Goal: Information Seeking & Learning: Compare options

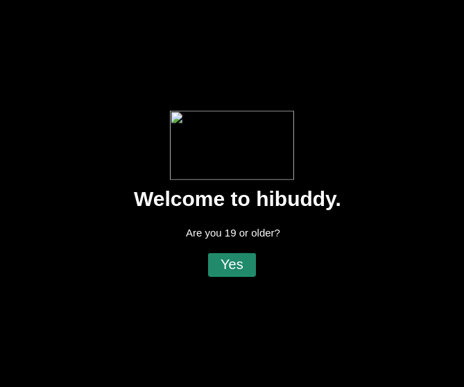
click at [243, 261] on flt-glass-pane at bounding box center [232, 193] width 464 height 387
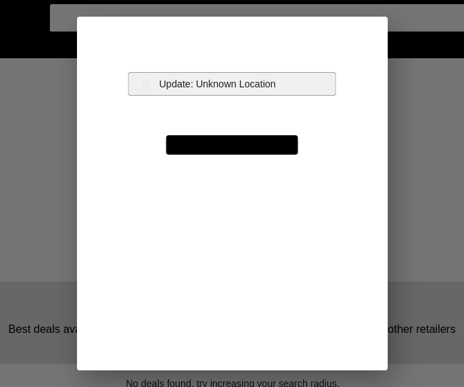
click at [174, 85] on flt-glass-pane at bounding box center [232, 193] width 464 height 387
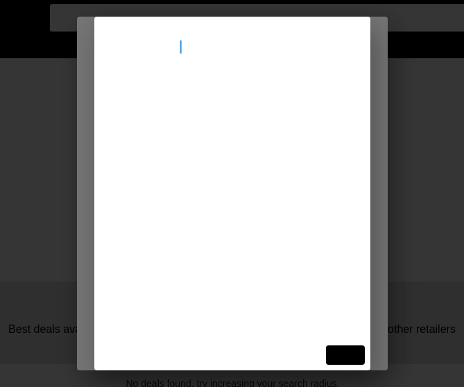
type input "[STREET_ADDRESS]"
click at [195, 107] on flt-glass-pane at bounding box center [232, 193] width 464 height 387
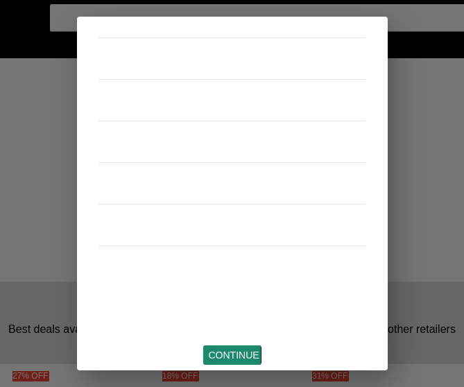
click at [236, 358] on flt-glass-pane at bounding box center [232, 193] width 464 height 387
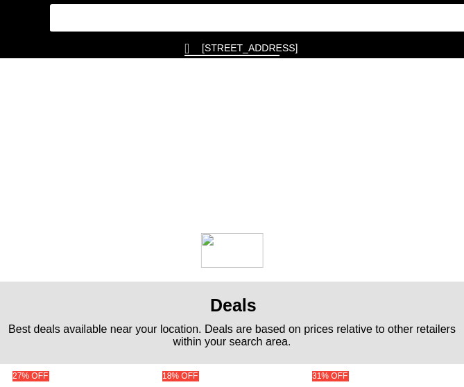
click at [19, 20] on flt-glass-pane at bounding box center [232, 193] width 464 height 387
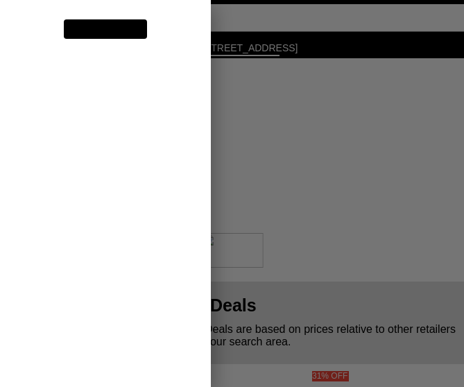
click at [94, 192] on flt-glass-pane at bounding box center [232, 193] width 464 height 387
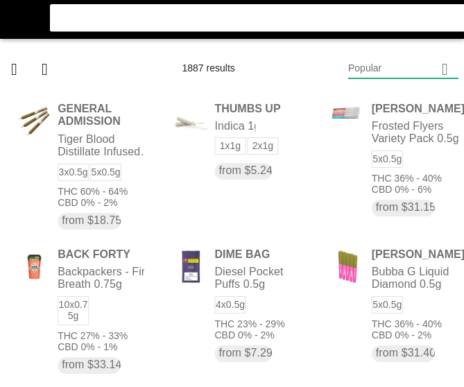
click at [384, 67] on flt-glass-pane at bounding box center [232, 193] width 464 height 387
click at [415, 105] on flt-glass-pane at bounding box center [232, 193] width 464 height 387
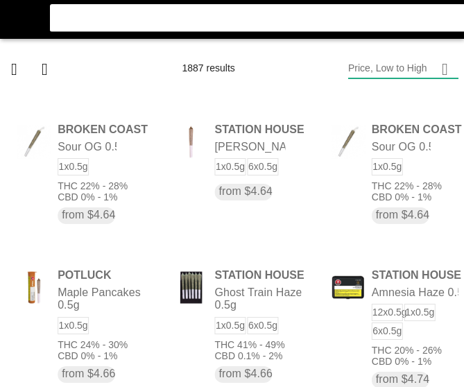
click at [110, 164] on flt-glass-pane at bounding box center [232, 193] width 464 height 387
click at [117, 176] on flt-glass-pane at bounding box center [232, 193] width 464 height 387
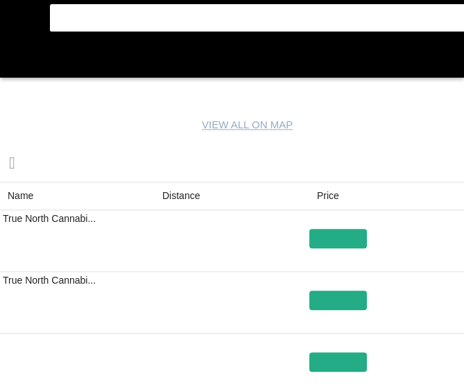
click at [189, 196] on flt-glass-pane at bounding box center [232, 193] width 464 height 387
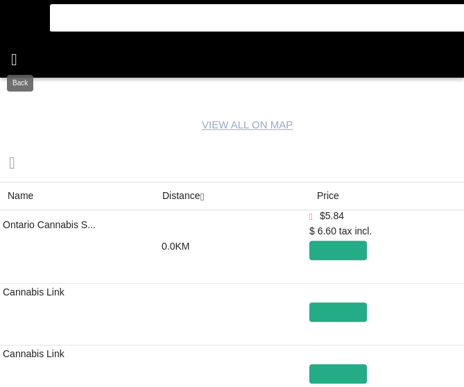
click at [28, 49] on flt-glass-pane at bounding box center [232, 193] width 464 height 387
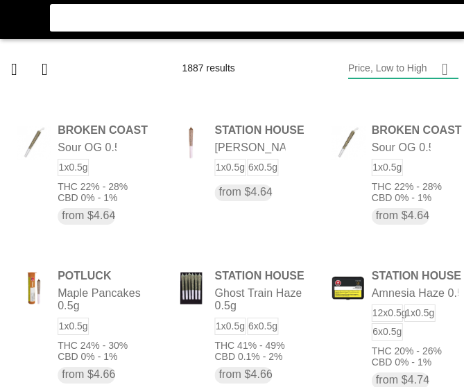
click at [80, 151] on flt-glass-pane at bounding box center [232, 193] width 464 height 387
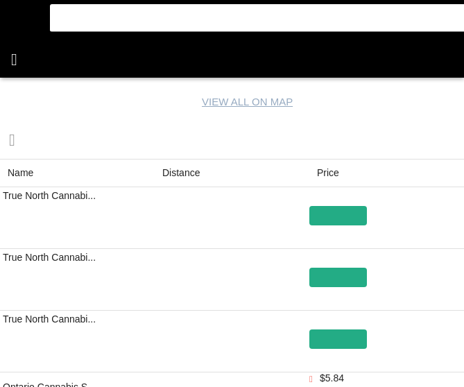
click at [15, 66] on flt-glass-pane at bounding box center [232, 193] width 464 height 387
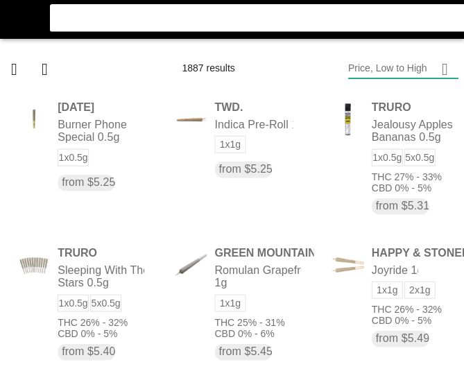
drag, startPoint x: 406, startPoint y: 141, endPoint x: 399, endPoint y: 141, distance: 7.0
click at [403, 141] on flt-glass-pane at bounding box center [232, 193] width 464 height 387
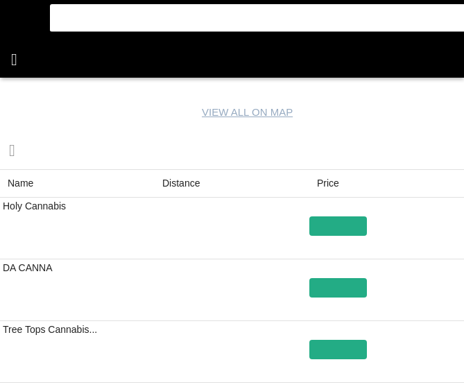
click at [23, 59] on flt-glass-pane at bounding box center [232, 193] width 464 height 387
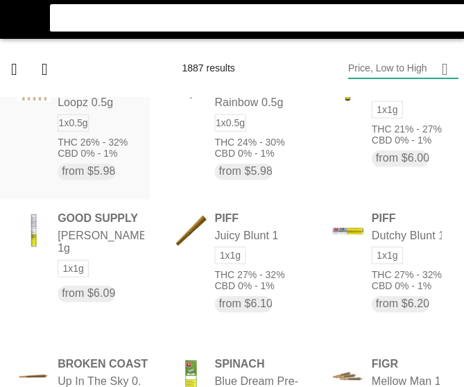
click at [70, 140] on flt-glass-pane at bounding box center [232, 193] width 464 height 387
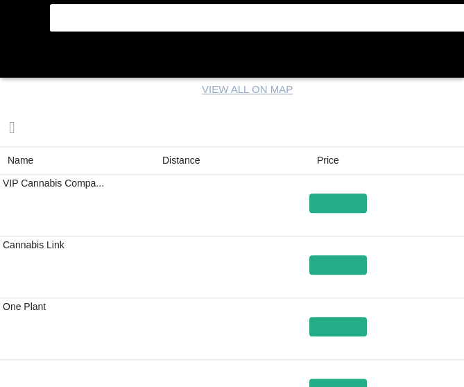
click at [175, 161] on flt-glass-pane at bounding box center [232, 193] width 464 height 387
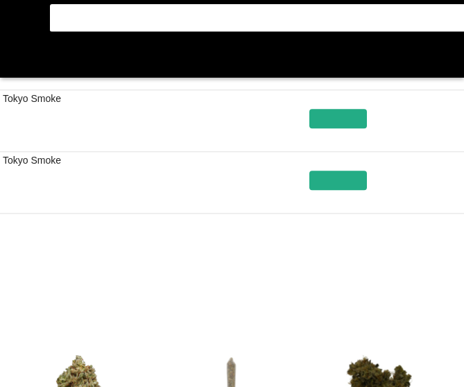
click at [40, 62] on flt-glass-pane at bounding box center [232, 193] width 464 height 387
drag, startPoint x: 24, startPoint y: 60, endPoint x: 53, endPoint y: 78, distance: 34.2
click at [24, 60] on flt-glass-pane at bounding box center [232, 193] width 464 height 387
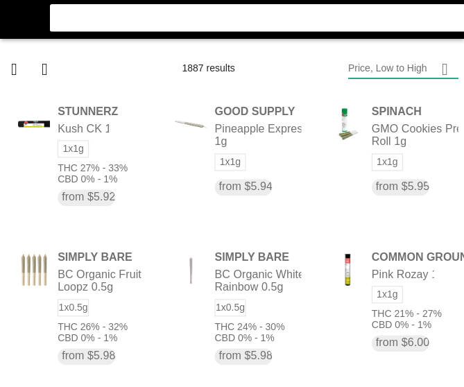
click at [257, 261] on flt-glass-pane at bounding box center [232, 193] width 464 height 387
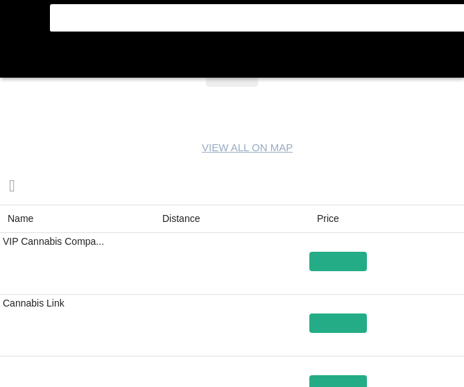
click at [189, 209] on flt-glass-pane at bounding box center [232, 193] width 464 height 387
click at [25, 58] on flt-glass-pane at bounding box center [232, 193] width 464 height 387
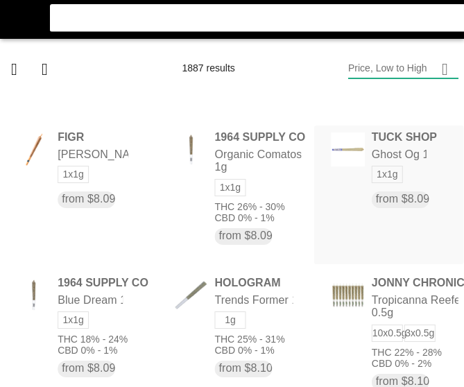
click at [377, 191] on flt-glass-pane at bounding box center [232, 193] width 464 height 387
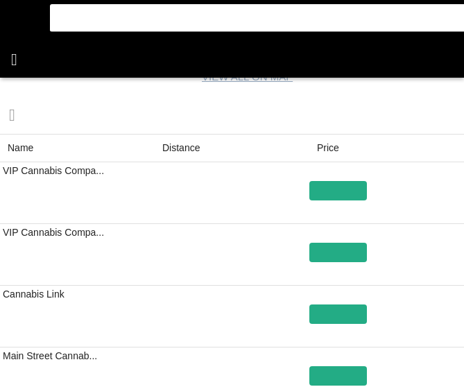
click at [21, 63] on flt-glass-pane at bounding box center [232, 193] width 464 height 387
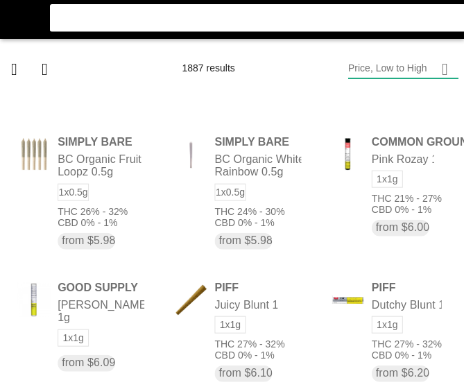
click at [268, 211] on flt-glass-pane at bounding box center [232, 193] width 464 height 387
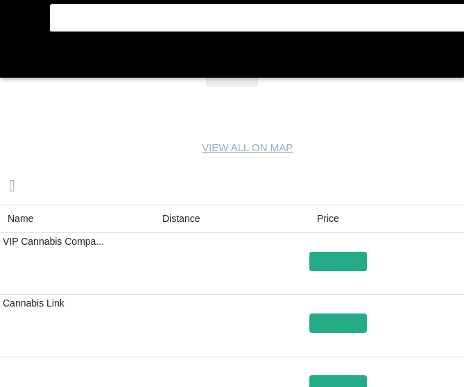
click at [180, 218] on flt-glass-pane at bounding box center [232, 193] width 464 height 387
